Goal: Information Seeking & Learning: Find specific page/section

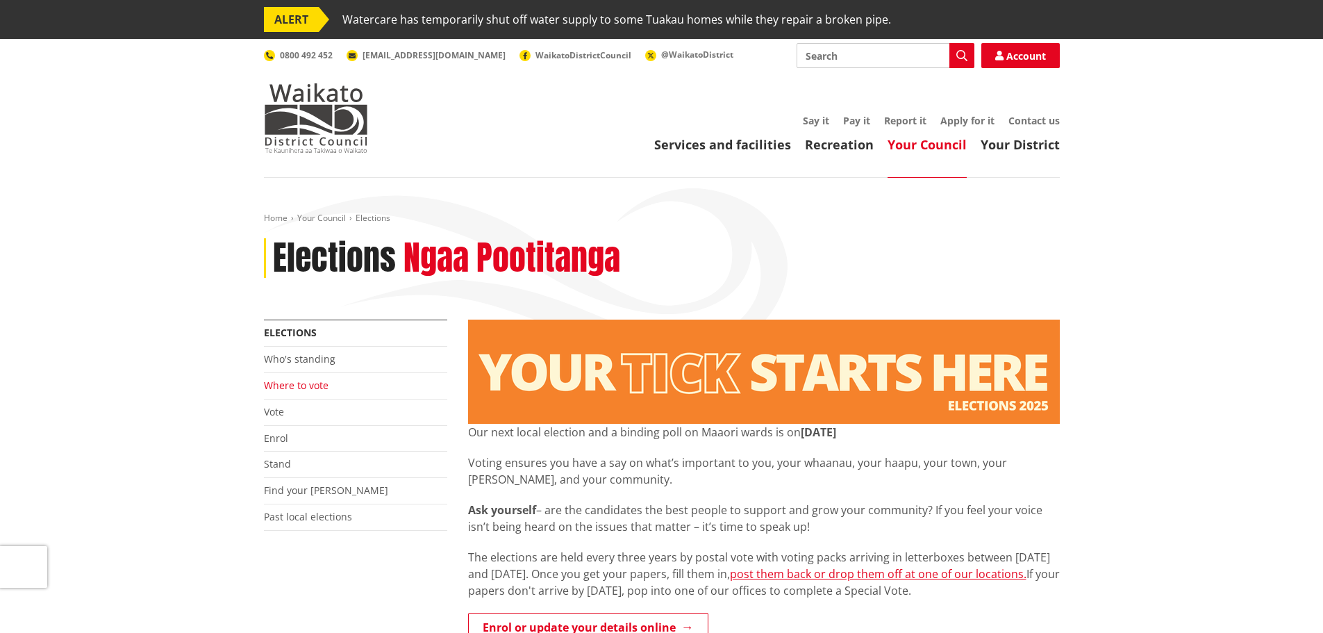
click at [281, 390] on link "Where to vote" at bounding box center [296, 384] width 65 height 13
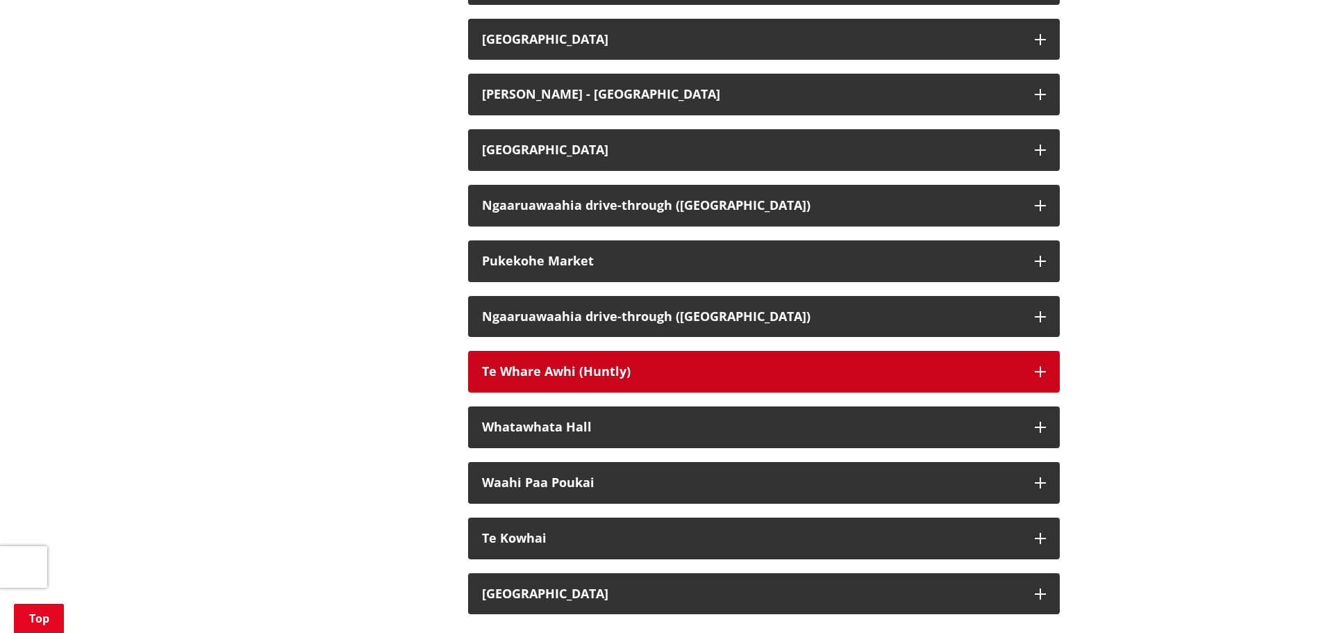
scroll to position [3194, 0]
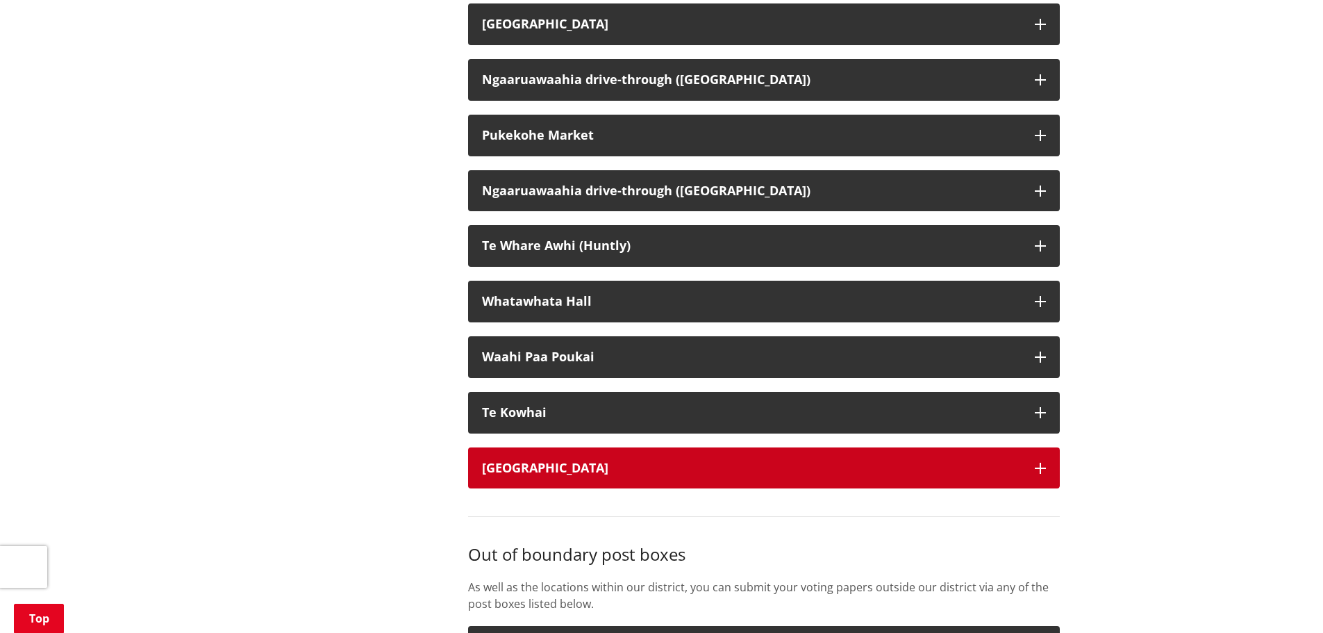
click at [1041, 474] on icon "button" at bounding box center [1040, 467] width 11 height 11
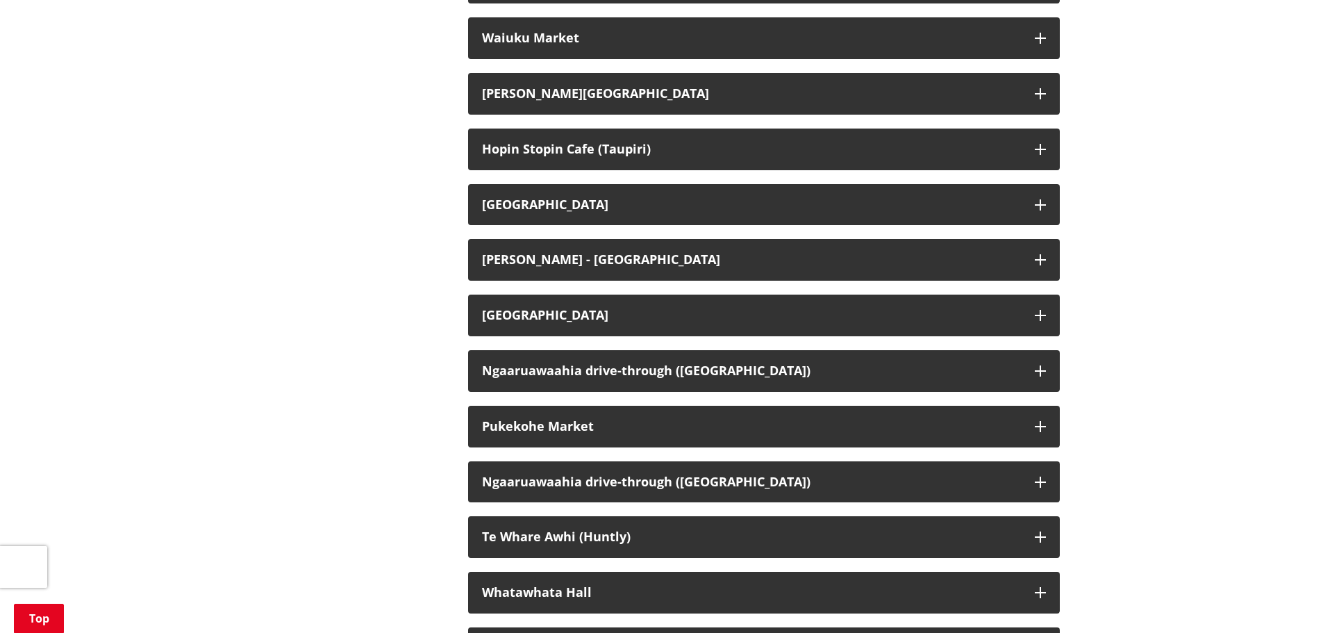
scroll to position [2777, 0]
